Goal: Obtain resource: Download file/media

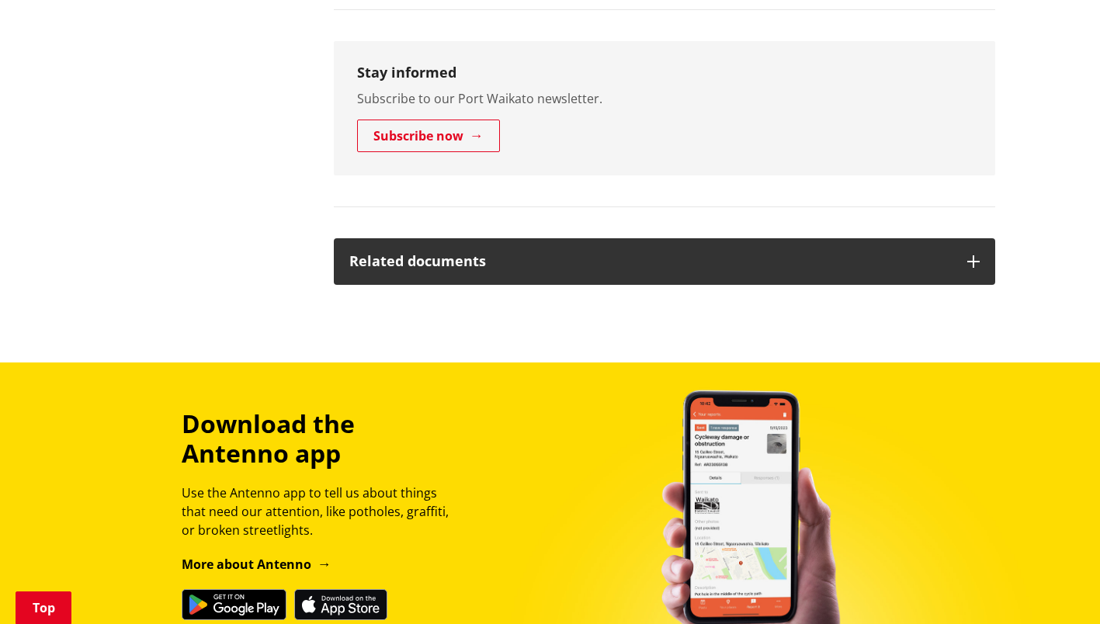
scroll to position [3650, 0]
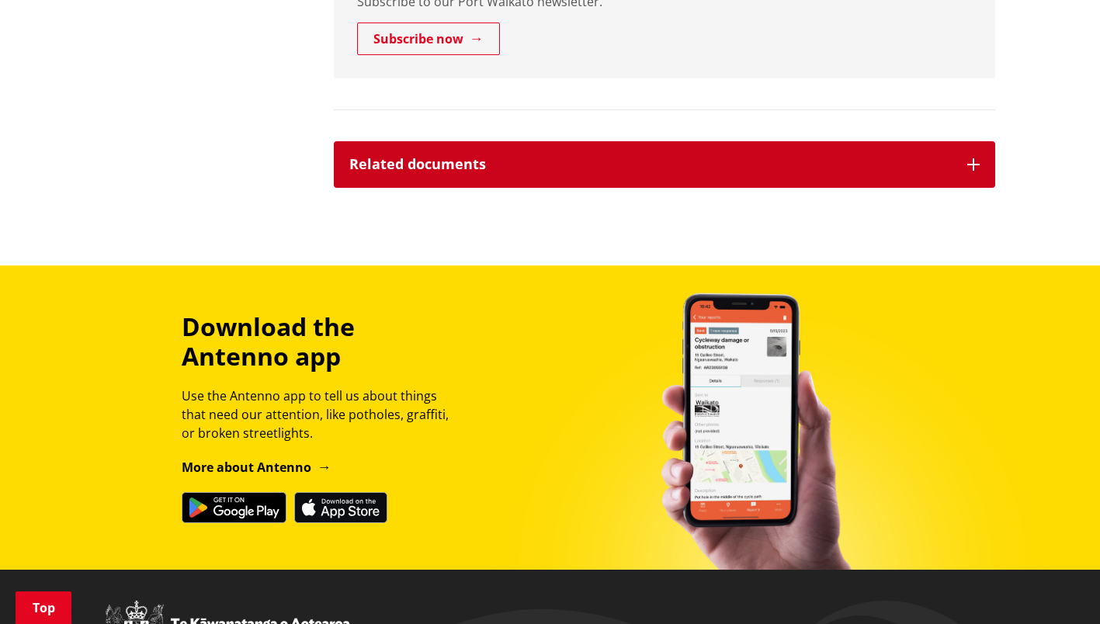
click at [975, 158] on icon "button" at bounding box center [974, 164] width 12 height 12
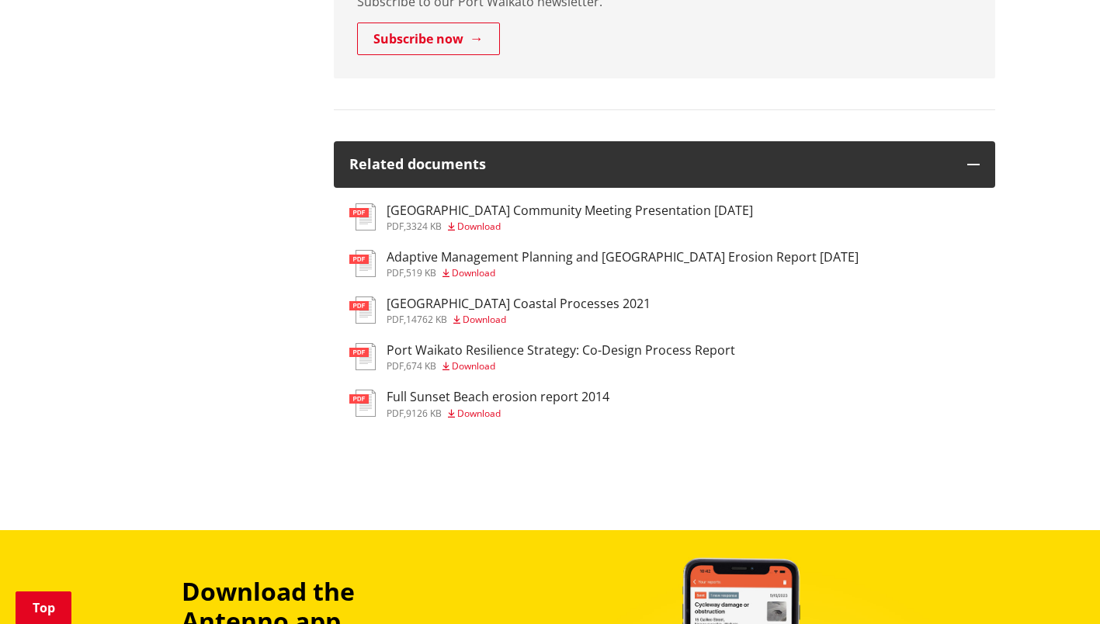
click at [436, 297] on h3 "[GEOGRAPHIC_DATA] Coastal Processes 2021" at bounding box center [519, 304] width 264 height 15
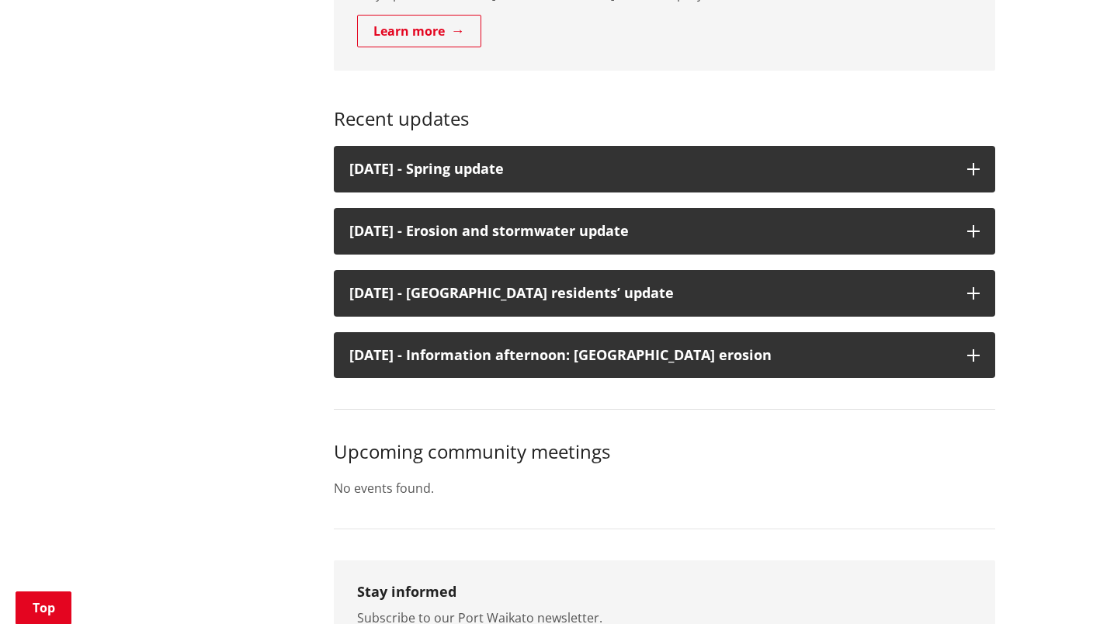
scroll to position [2723, 0]
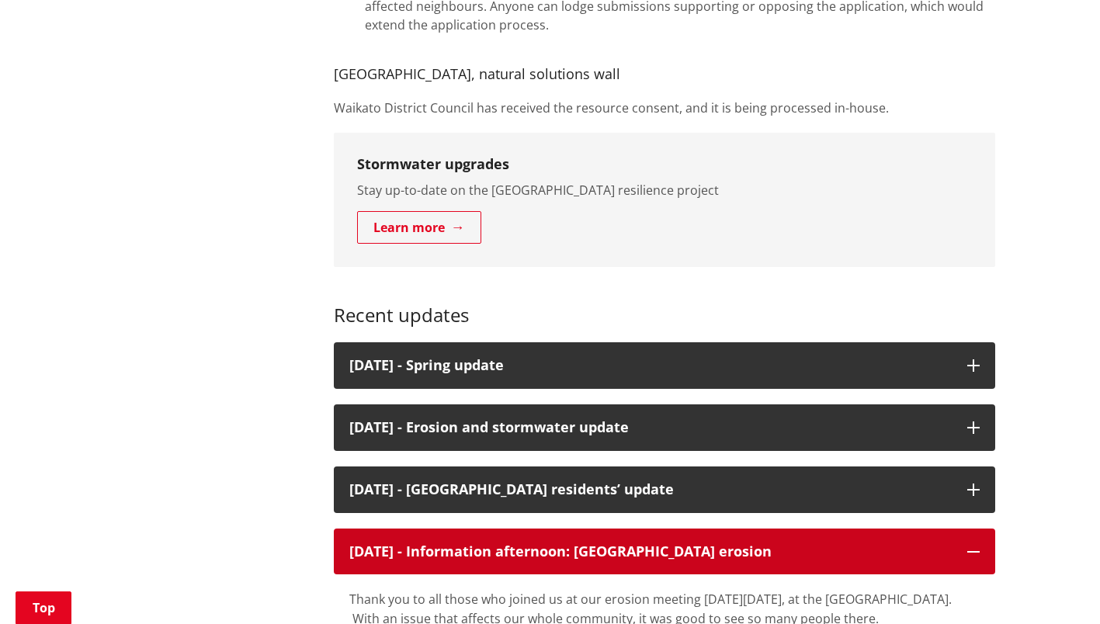
scroll to position [2955, 0]
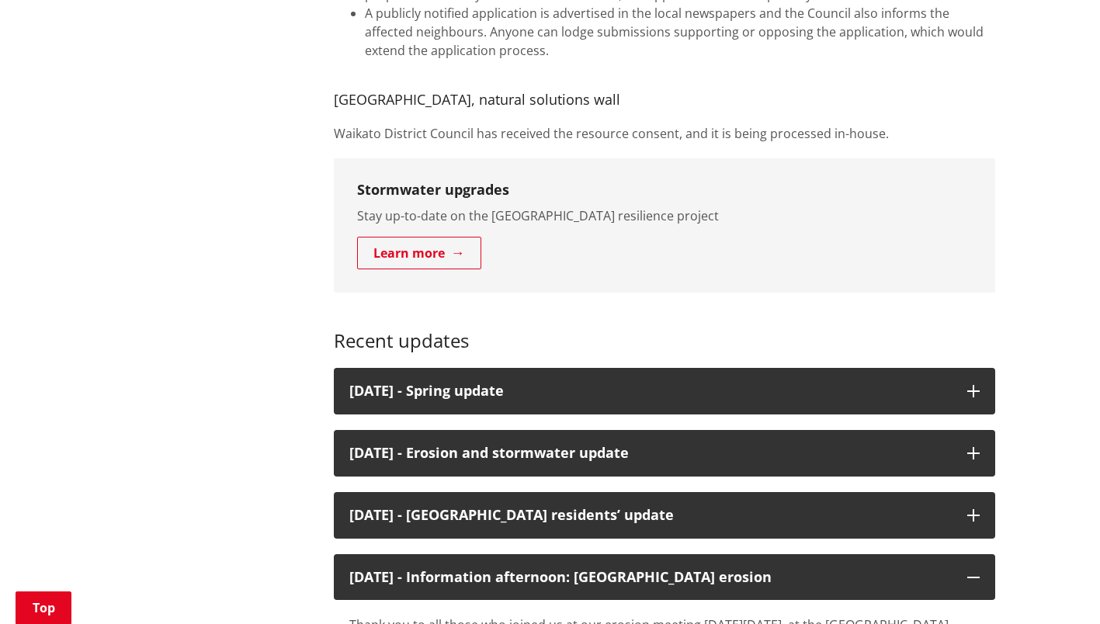
scroll to position [2800, 0]
